Goal: Transaction & Acquisition: Book appointment/travel/reservation

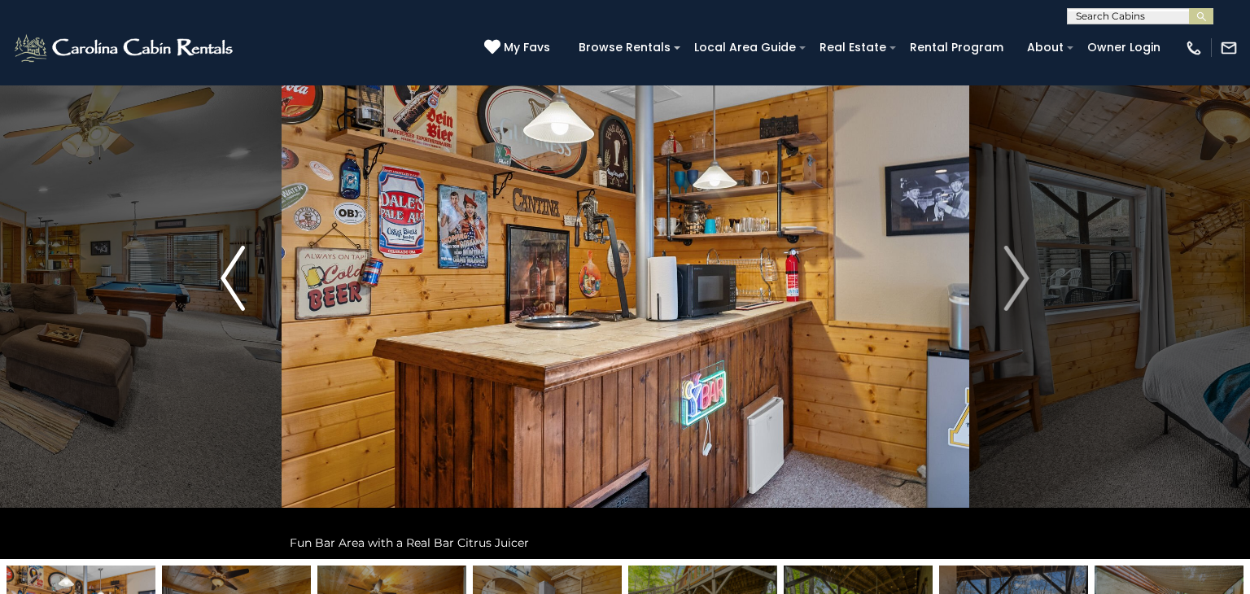
click at [226, 276] on img "Previous" at bounding box center [232, 278] width 24 height 65
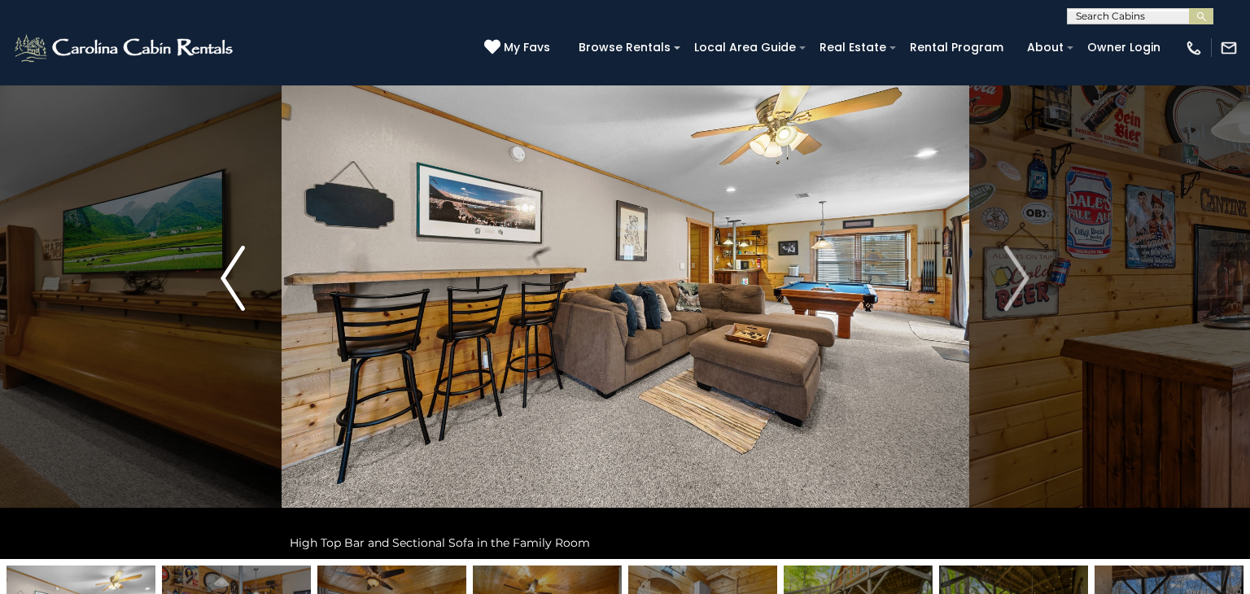
click at [226, 276] on img "Previous" at bounding box center [232, 278] width 24 height 65
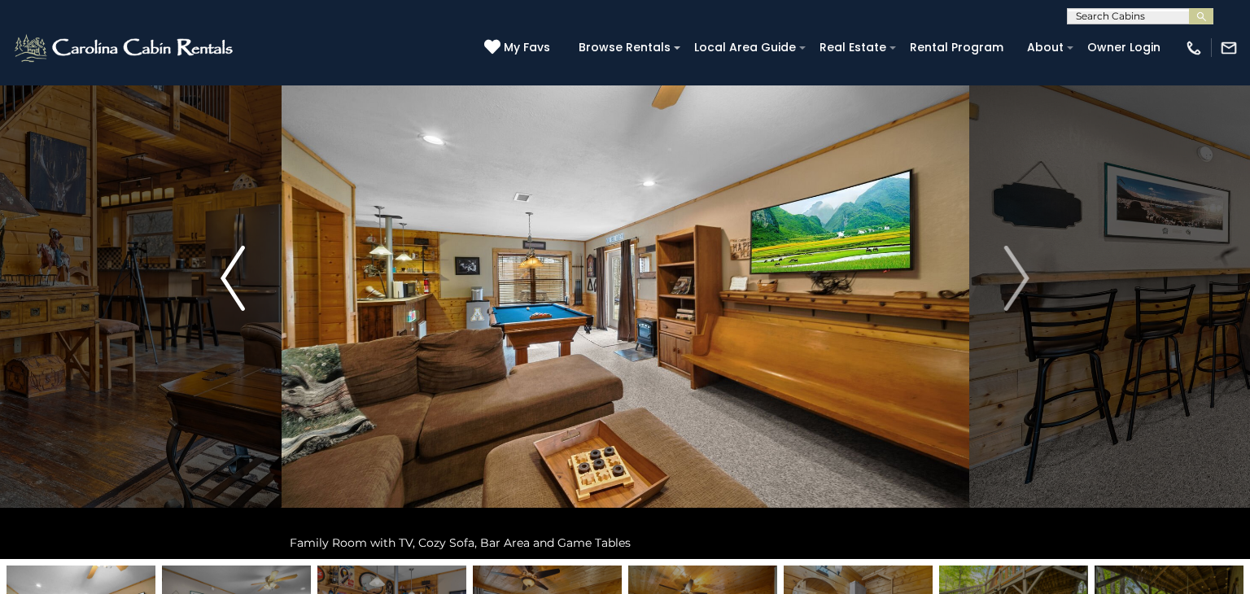
click at [226, 276] on img "Previous" at bounding box center [232, 278] width 24 height 65
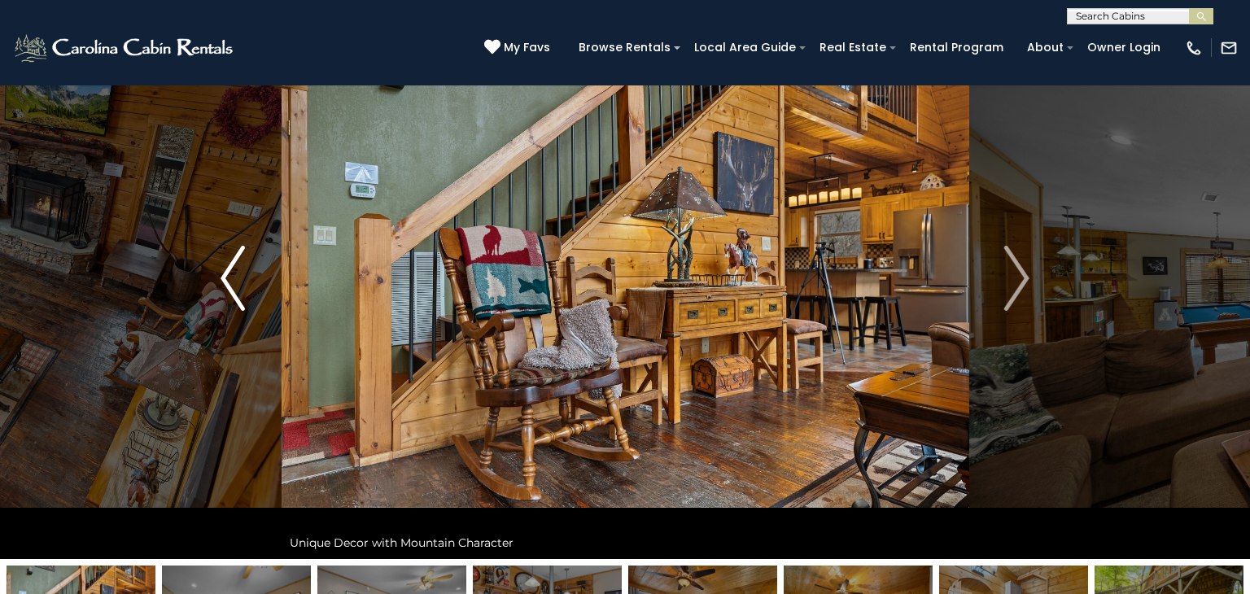
click at [226, 276] on img "Previous" at bounding box center [232, 278] width 24 height 65
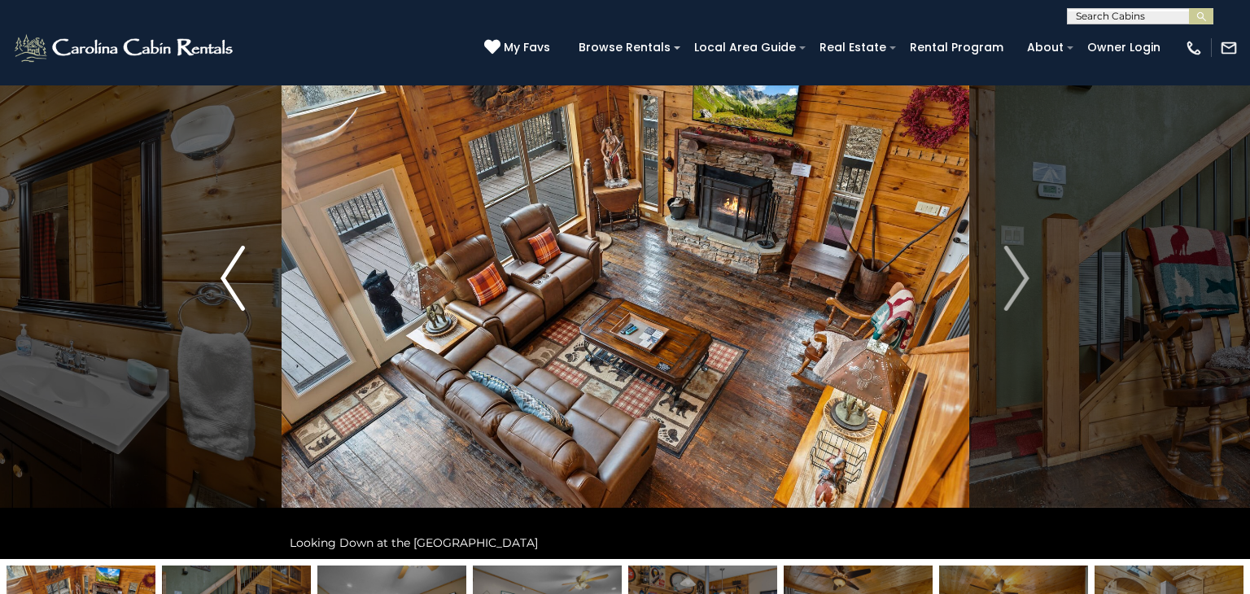
click at [226, 276] on img "Previous" at bounding box center [232, 278] width 24 height 65
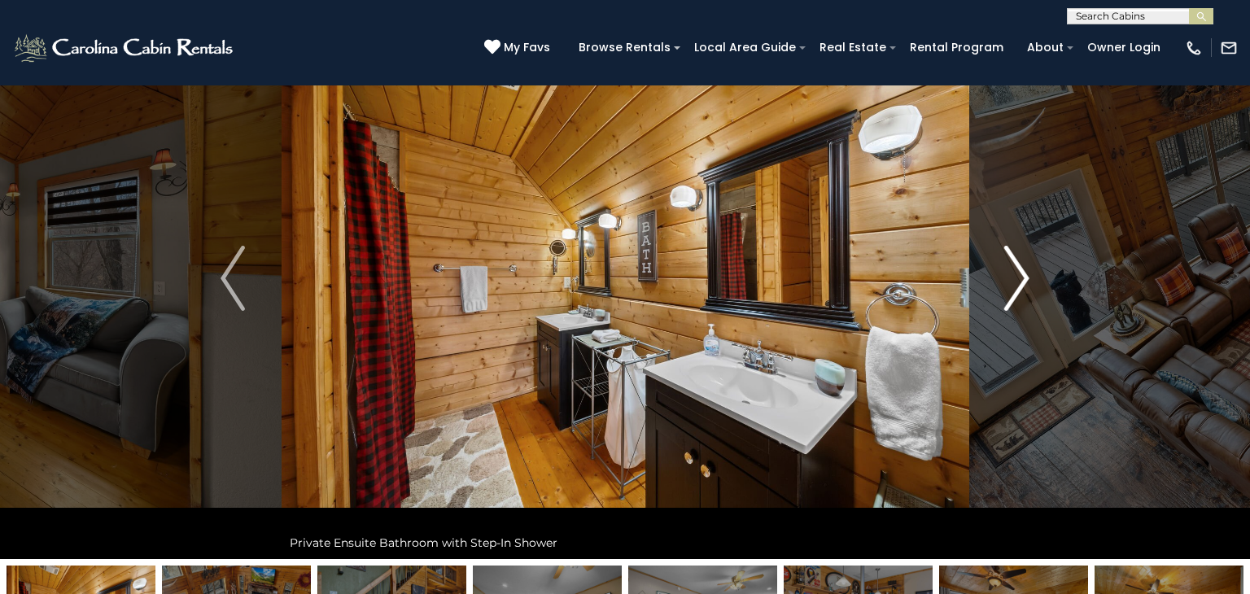
click at [1019, 295] on img "Next" at bounding box center [1017, 278] width 24 height 65
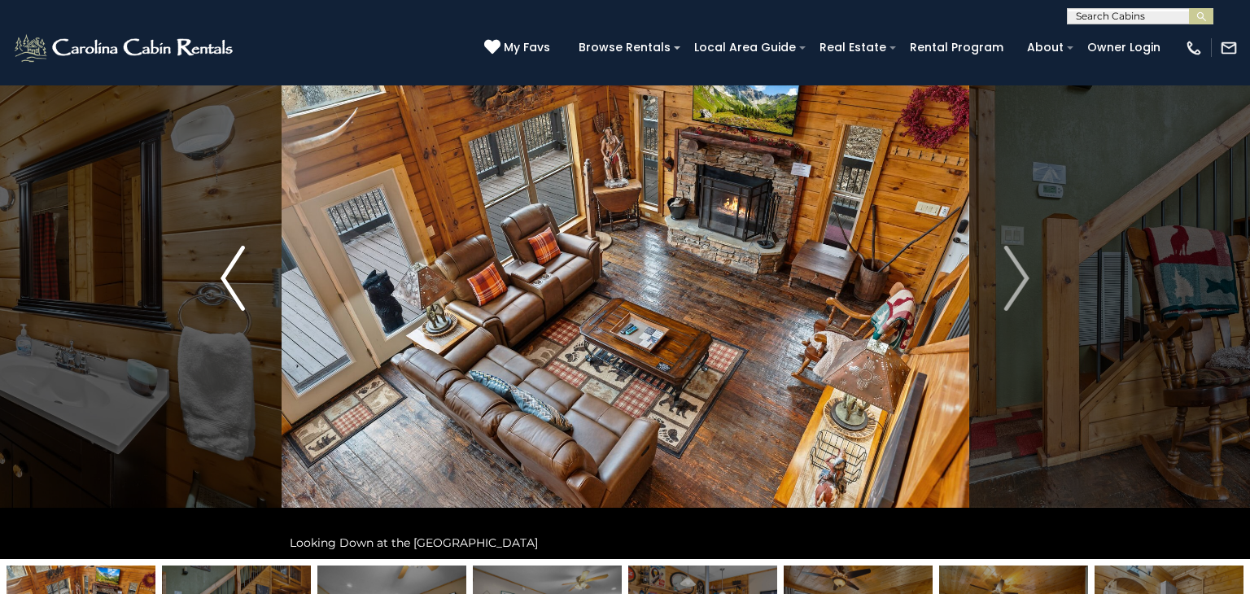
click at [234, 287] on img "Previous" at bounding box center [232, 278] width 24 height 65
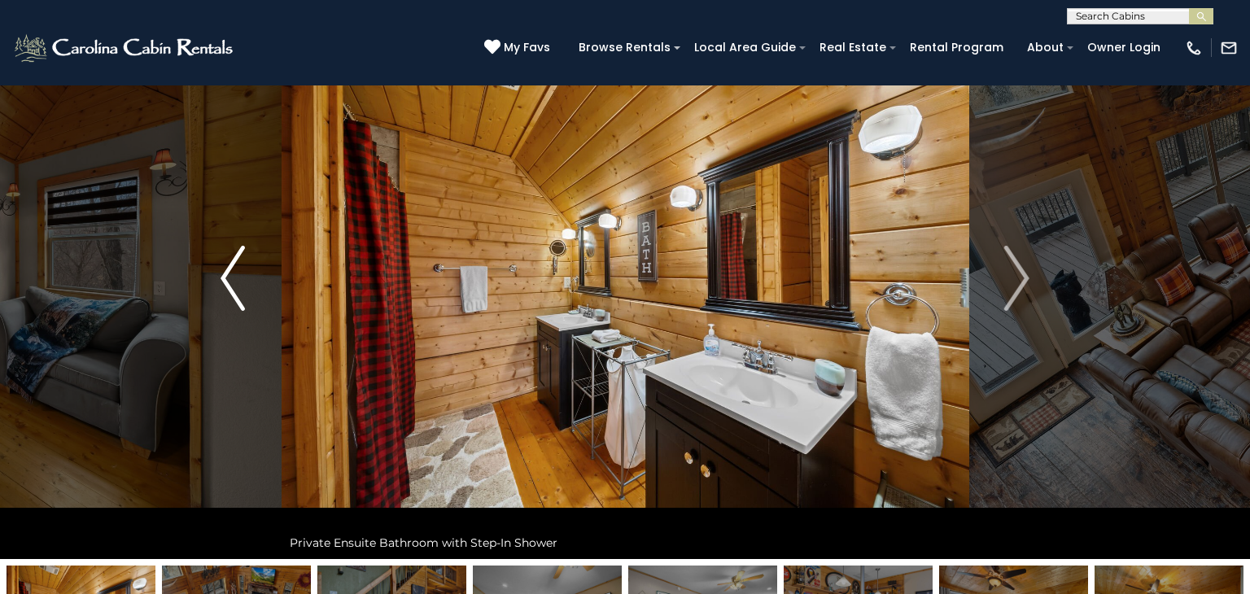
click at [234, 287] on img "Previous" at bounding box center [232, 278] width 24 height 65
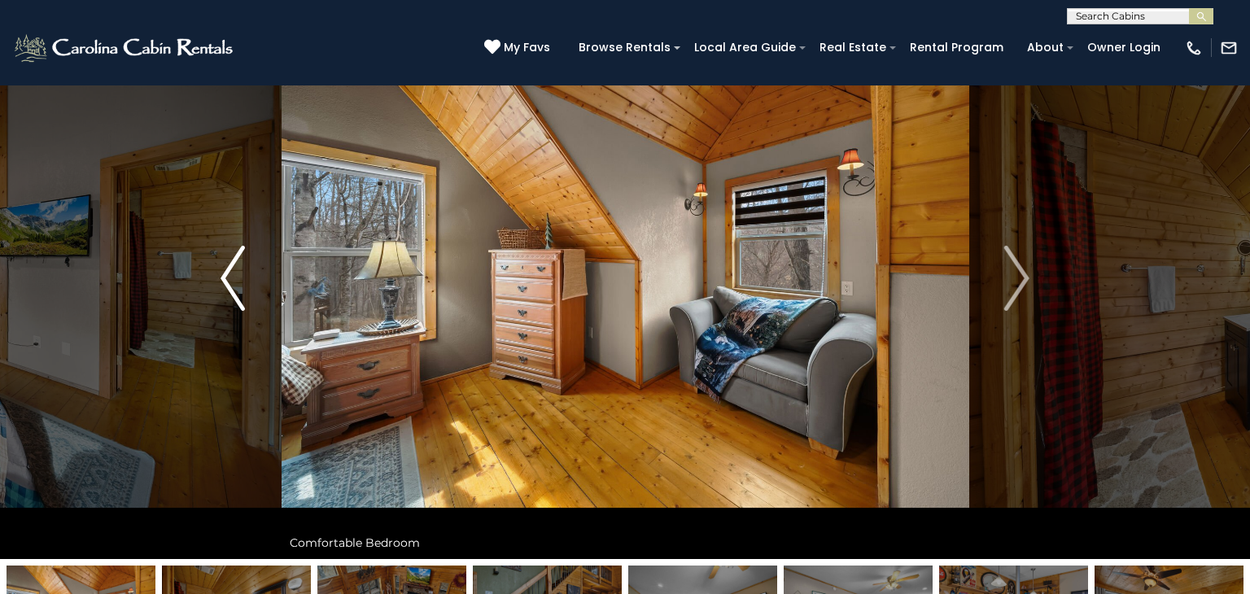
click at [234, 287] on img "Previous" at bounding box center [232, 278] width 24 height 65
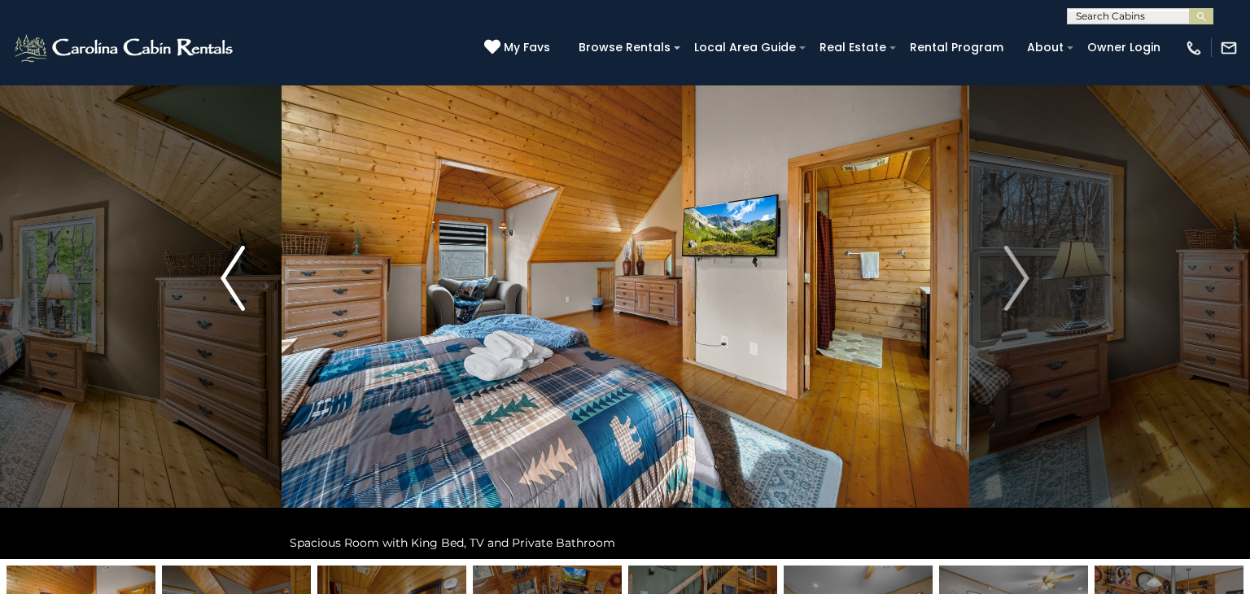
click at [234, 287] on img "Previous" at bounding box center [232, 278] width 24 height 65
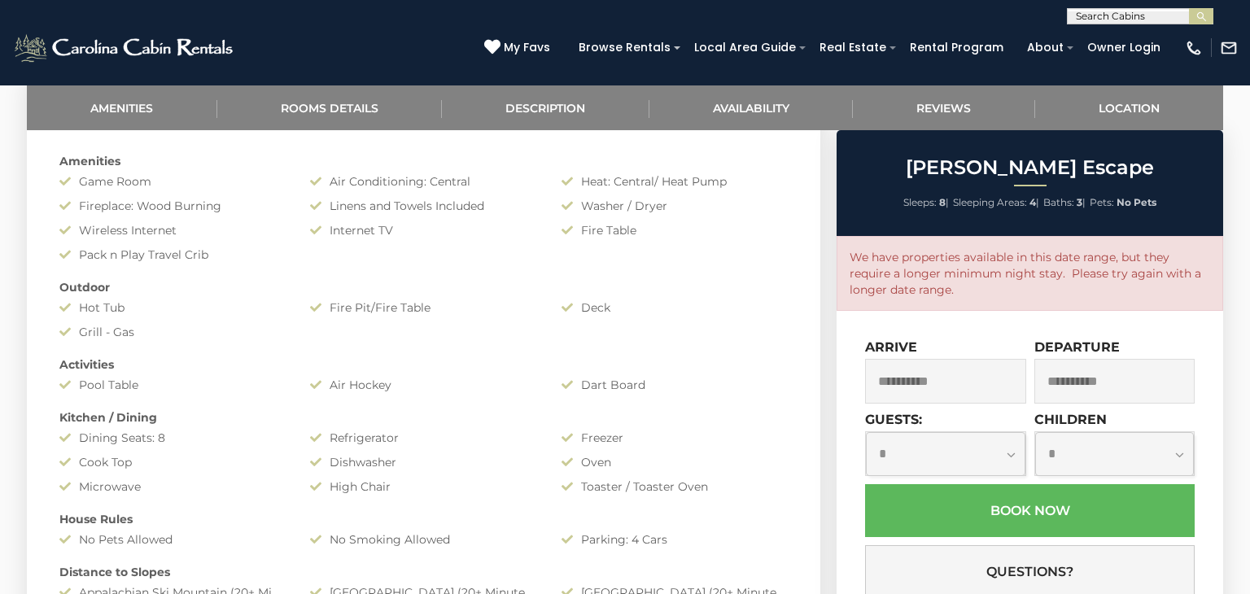
scroll to position [846, 0]
click at [931, 386] on input "**********" at bounding box center [945, 381] width 161 height 45
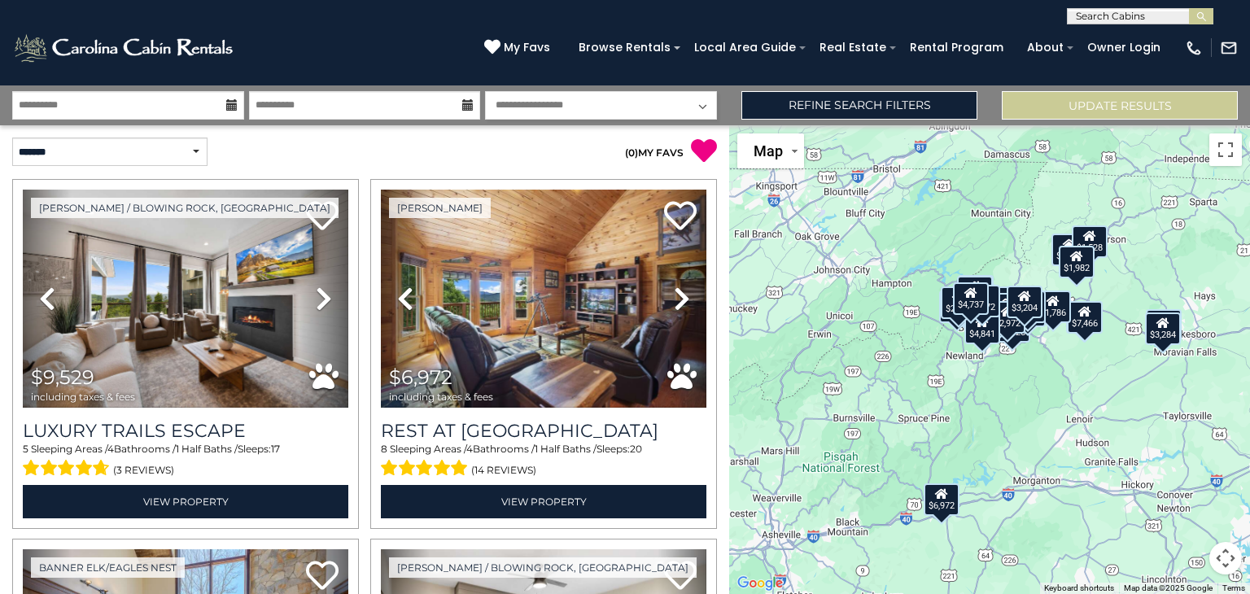
select select "*"
click at [1120, 102] on button "Update Results" at bounding box center [1120, 105] width 236 height 28
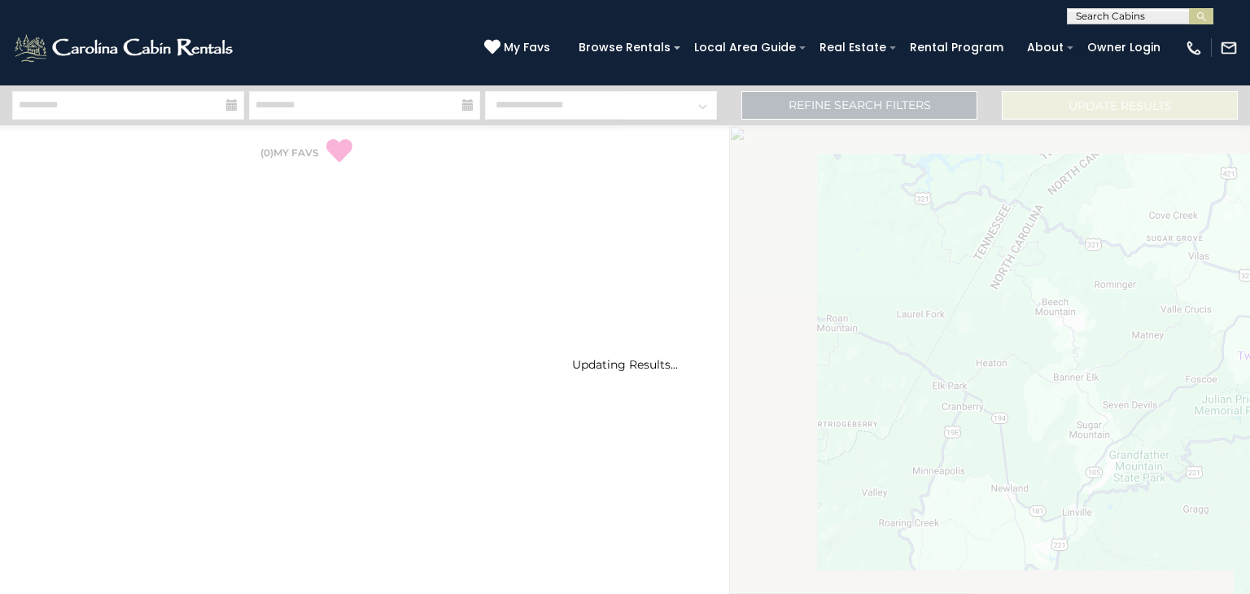
select select "*"
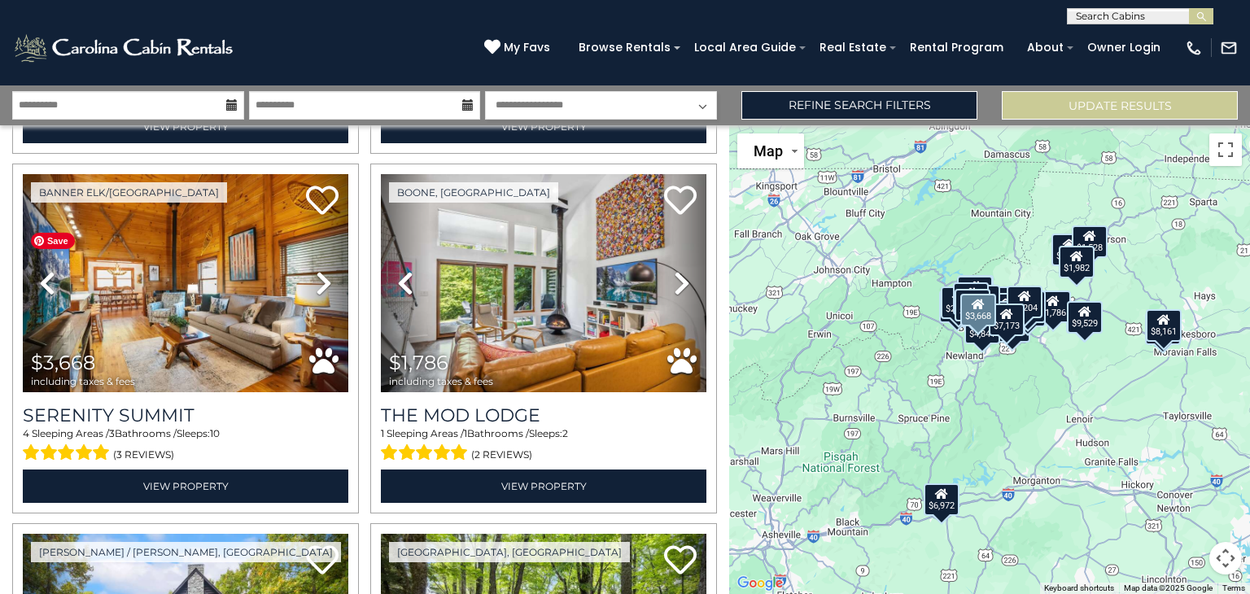
scroll to position [1456, 0]
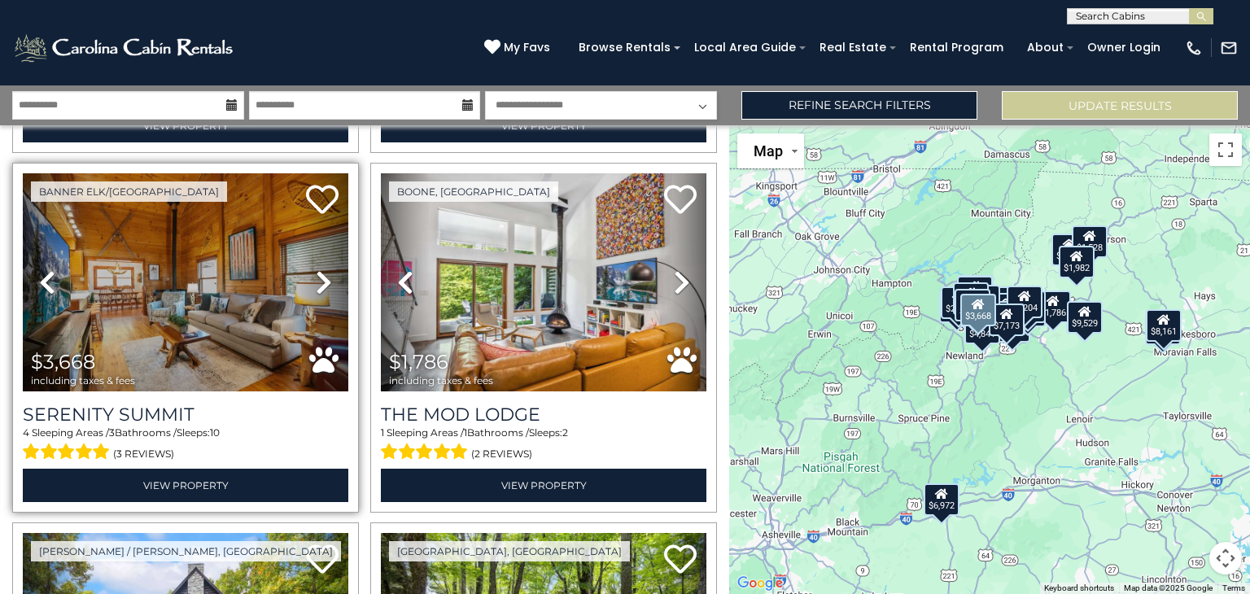
click at [323, 277] on icon at bounding box center [324, 282] width 16 height 26
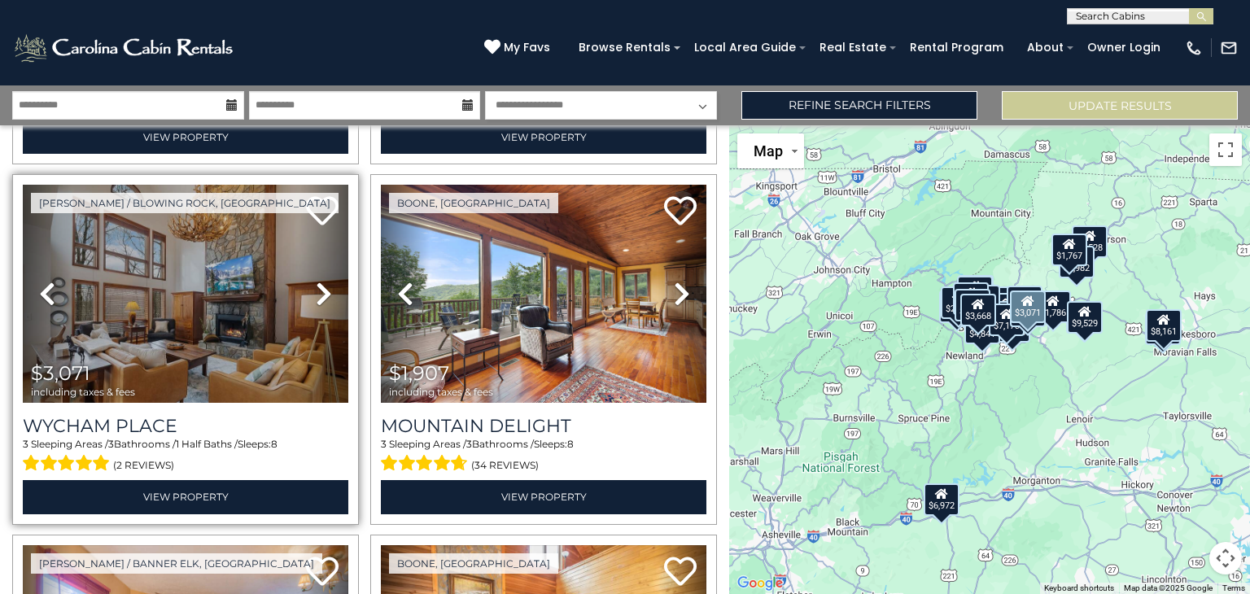
scroll to position [2883, 0]
click at [318, 296] on icon at bounding box center [324, 294] width 16 height 26
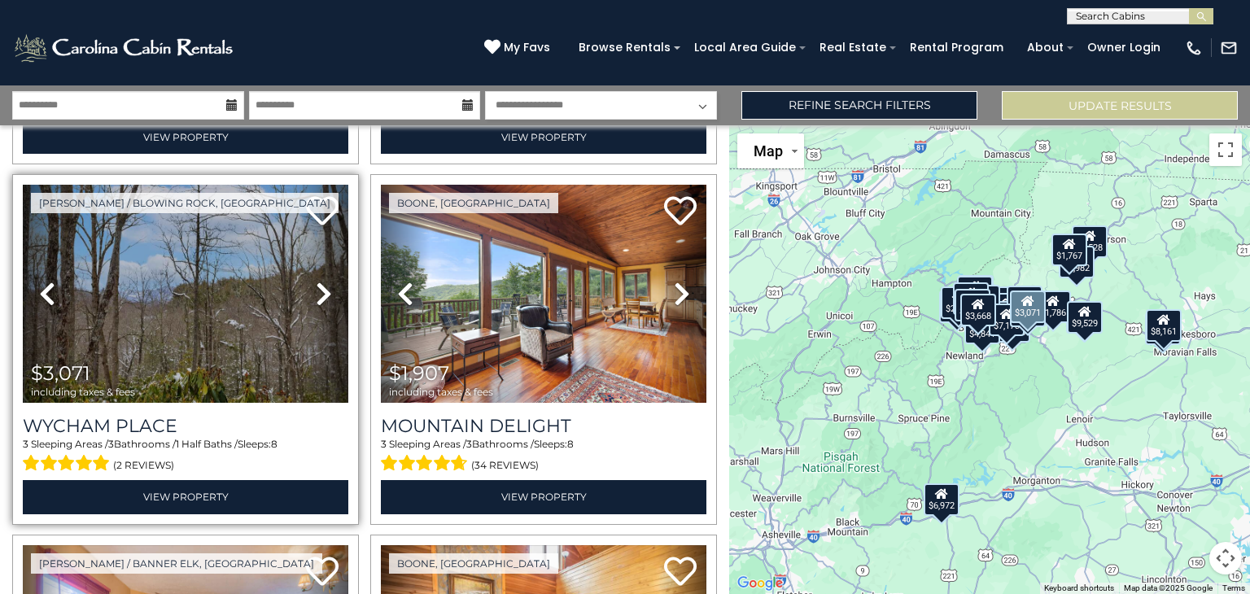
click at [318, 296] on icon at bounding box center [324, 294] width 16 height 26
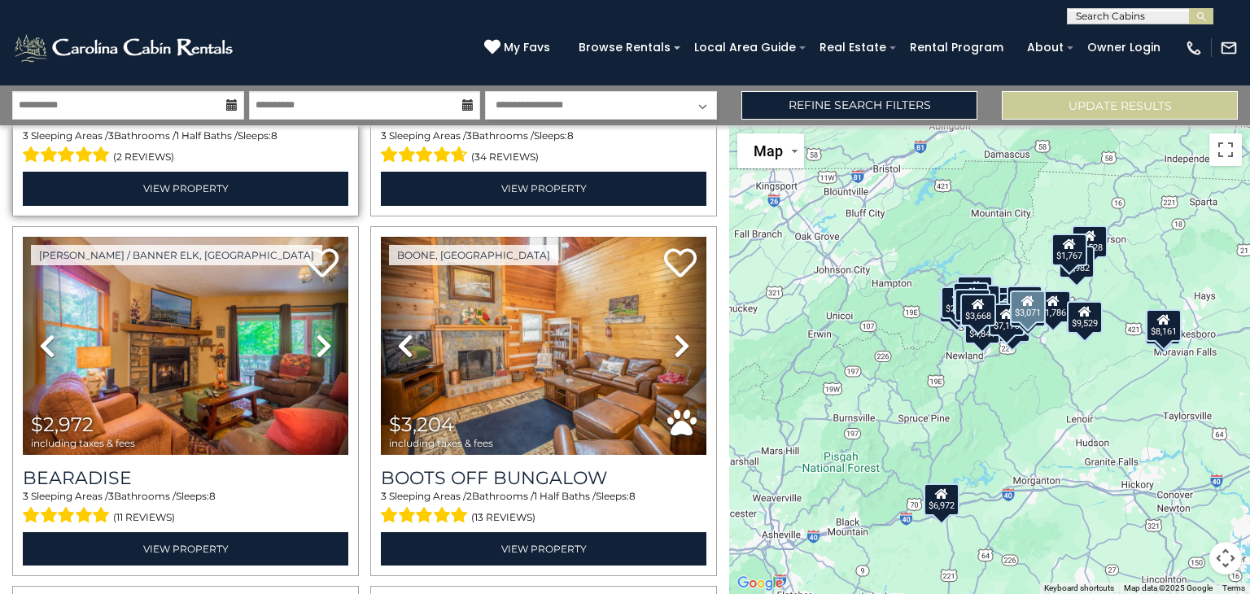
scroll to position [3195, 0]
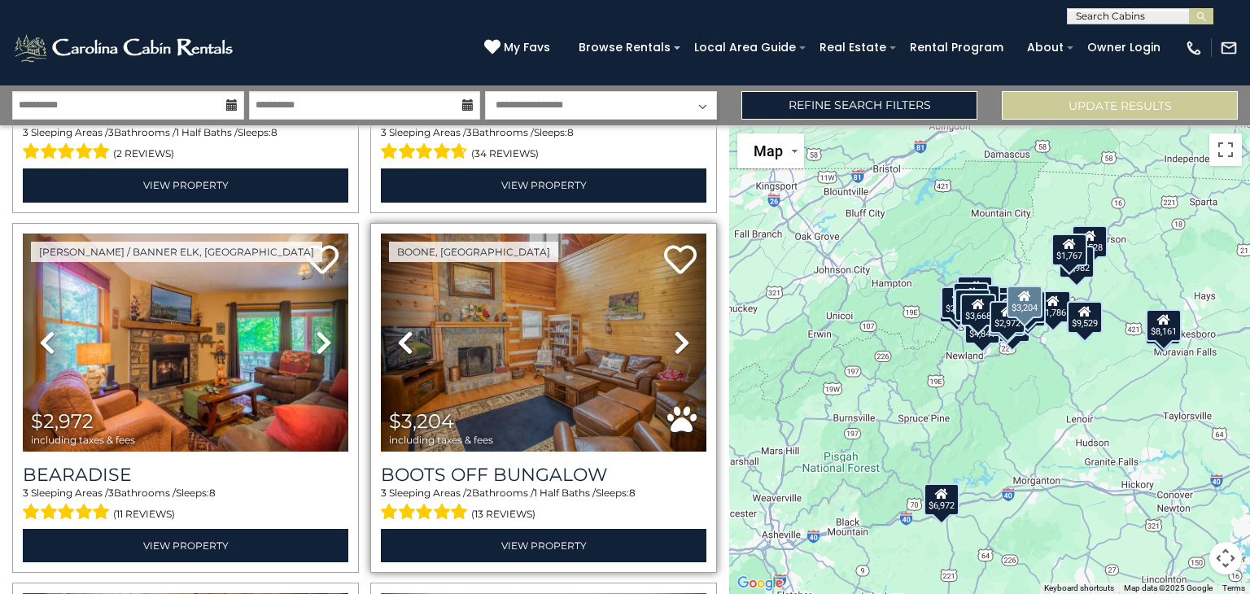
click at [681, 334] on icon at bounding box center [682, 343] width 16 height 26
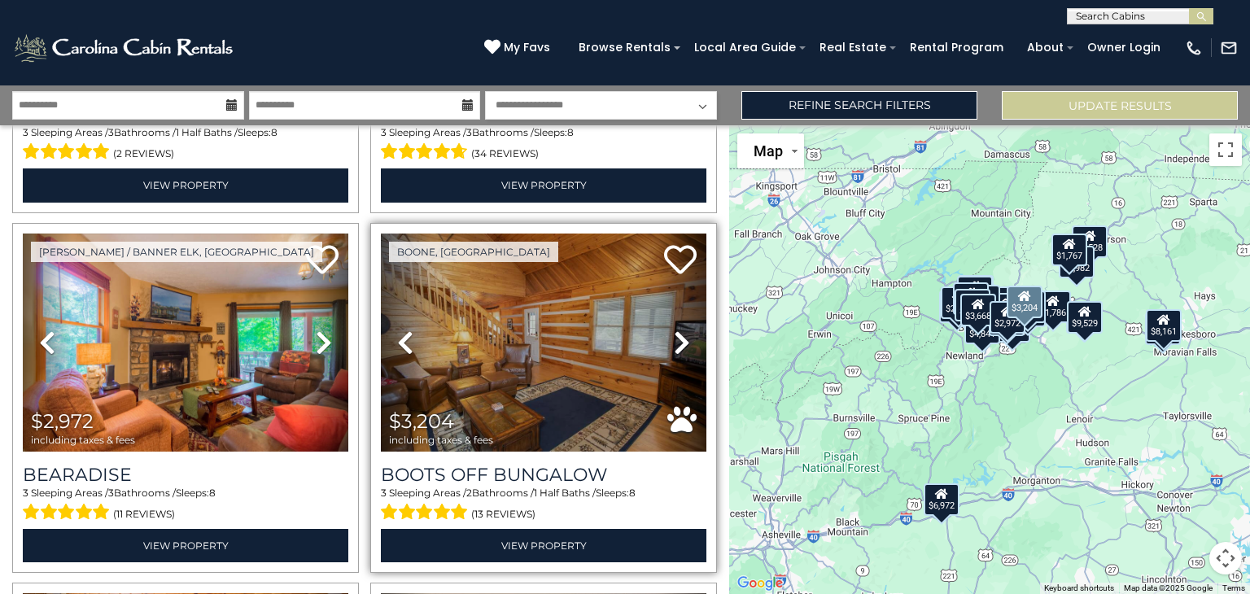
click at [681, 334] on icon at bounding box center [682, 343] width 16 height 26
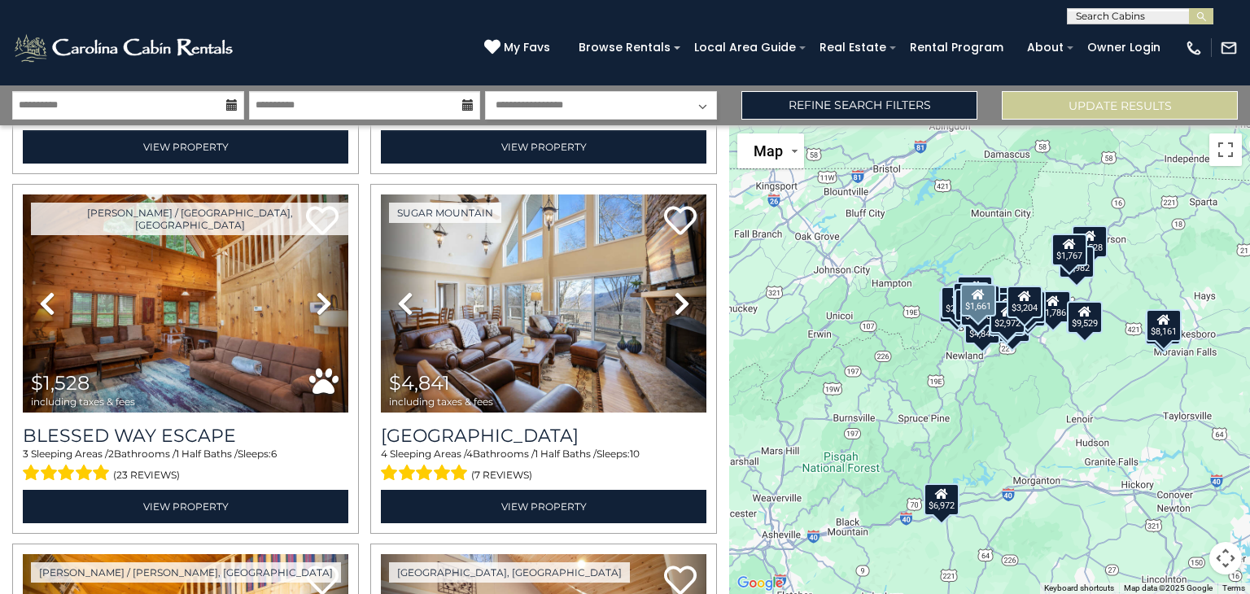
scroll to position [3952, 0]
